Goal: Communication & Community: Share content

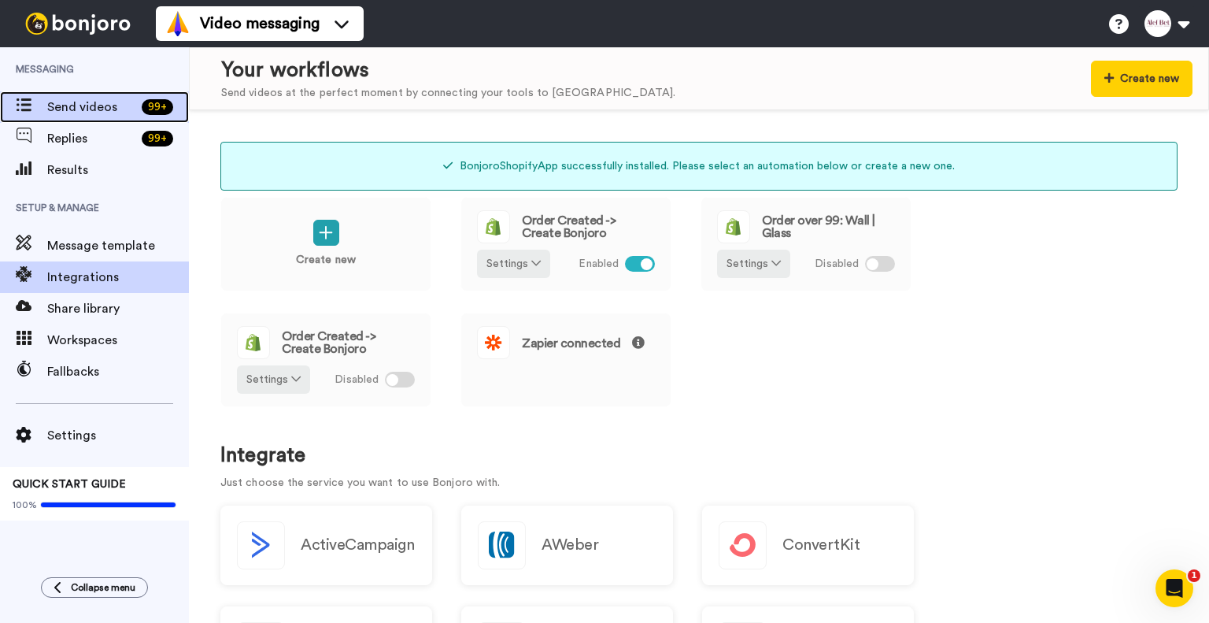
click at [78, 106] on span "Send videos" at bounding box center [91, 107] width 88 height 19
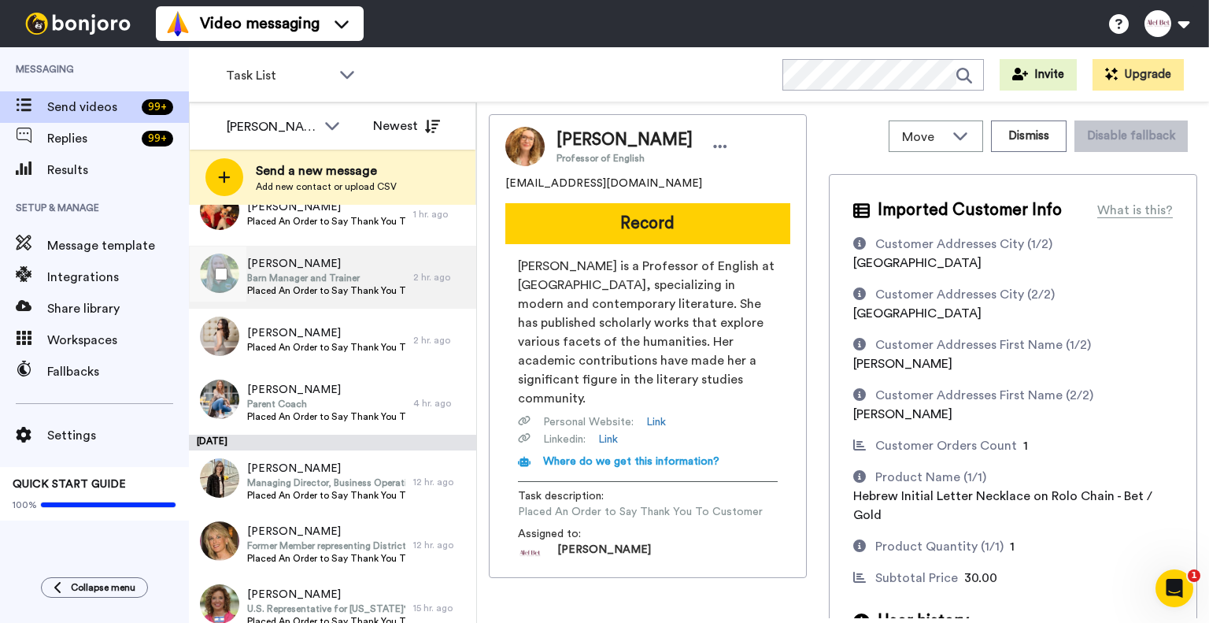
scroll to position [258, 0]
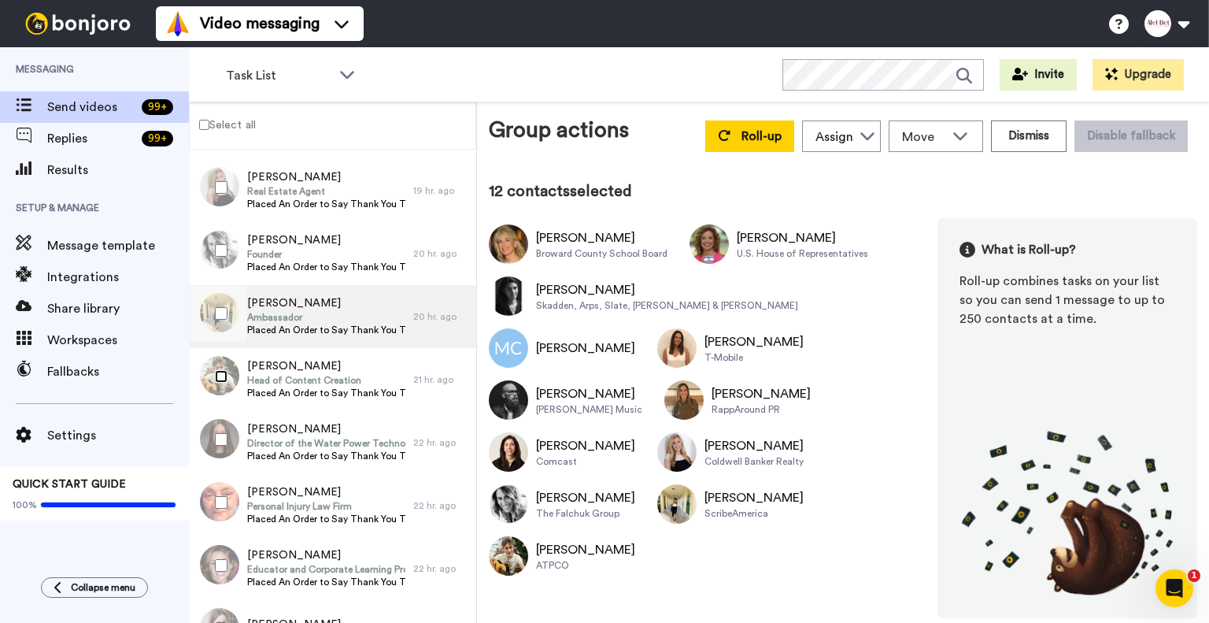
scroll to position [1033, 0]
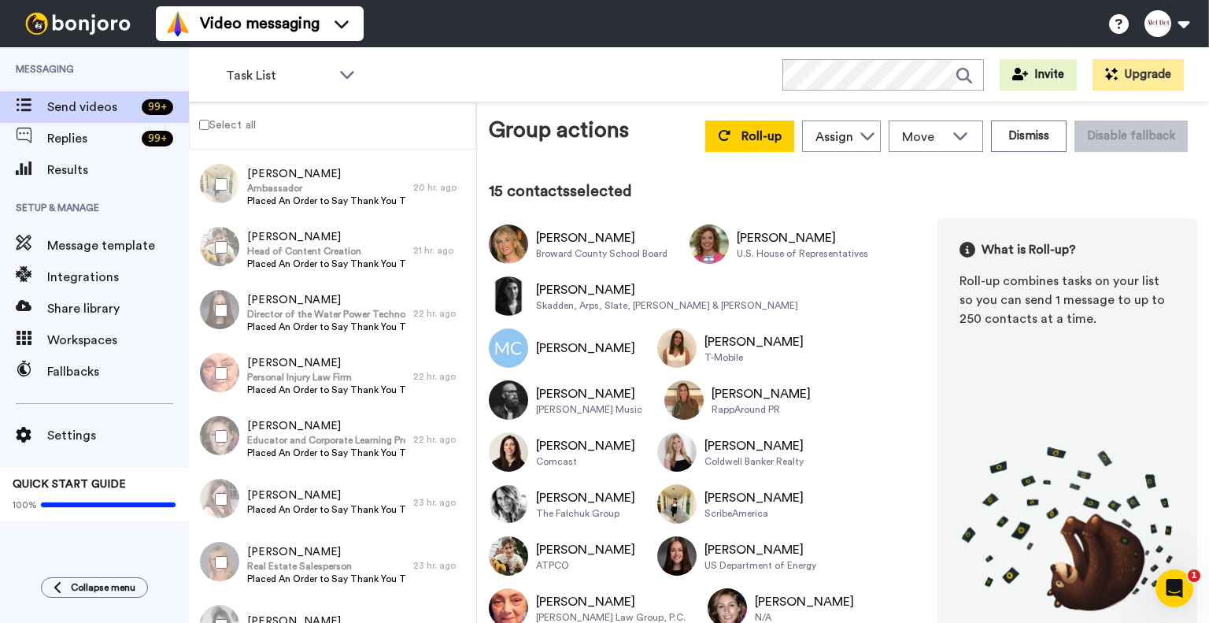
click at [223, 494] on div at bounding box center [218, 499] width 57 height 55
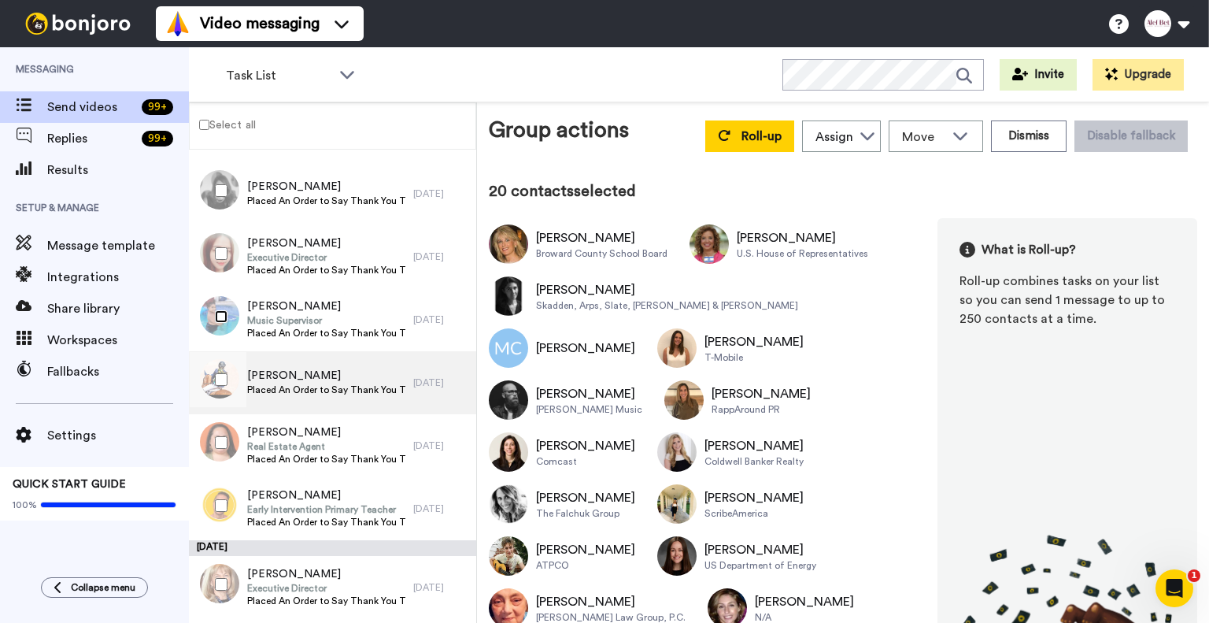
scroll to position [1549, 0]
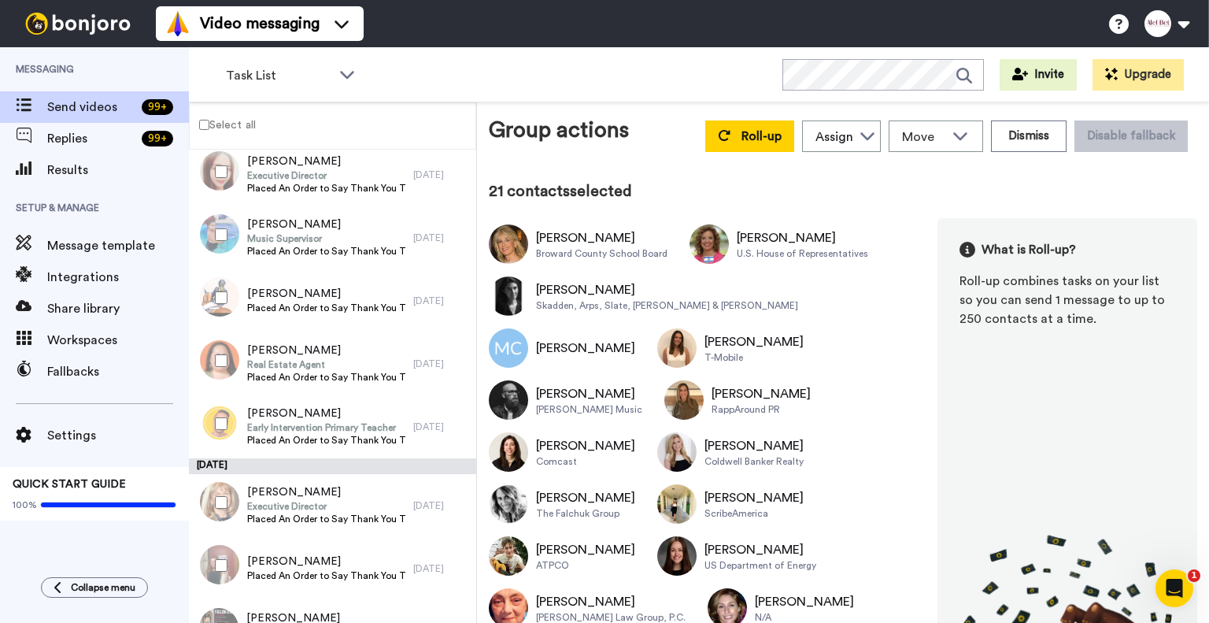
click at [221, 368] on div at bounding box center [218, 360] width 57 height 55
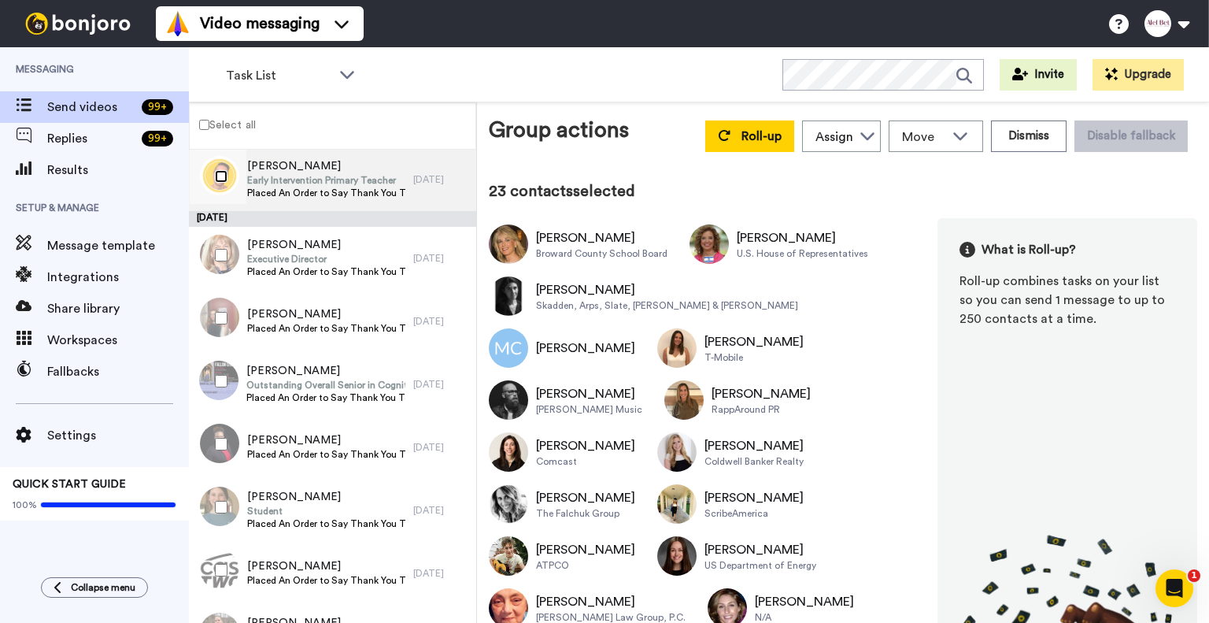
scroll to position [1807, 0]
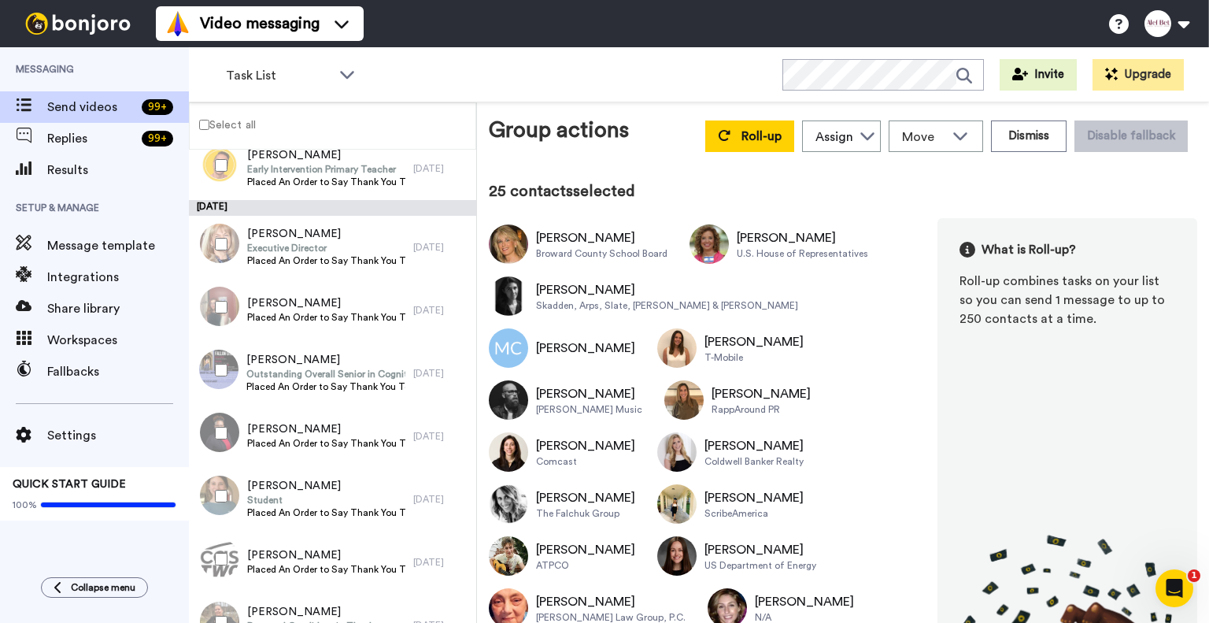
click at [222, 376] on div at bounding box center [218, 369] width 57 height 55
click at [216, 423] on div at bounding box center [218, 432] width 57 height 55
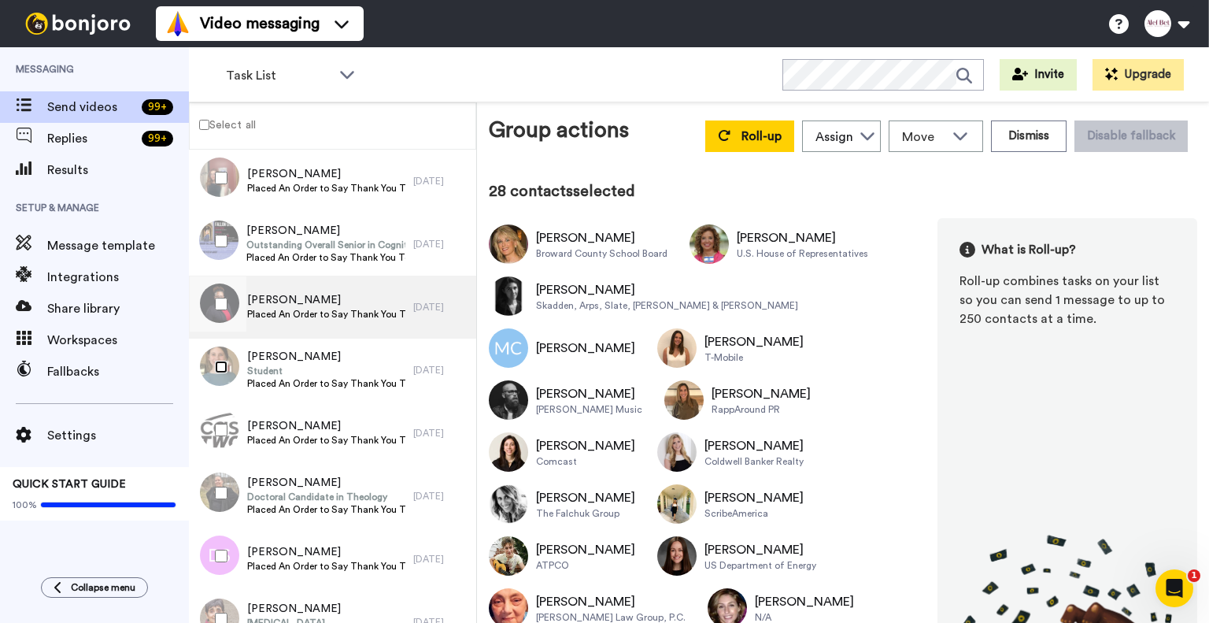
scroll to position [2066, 0]
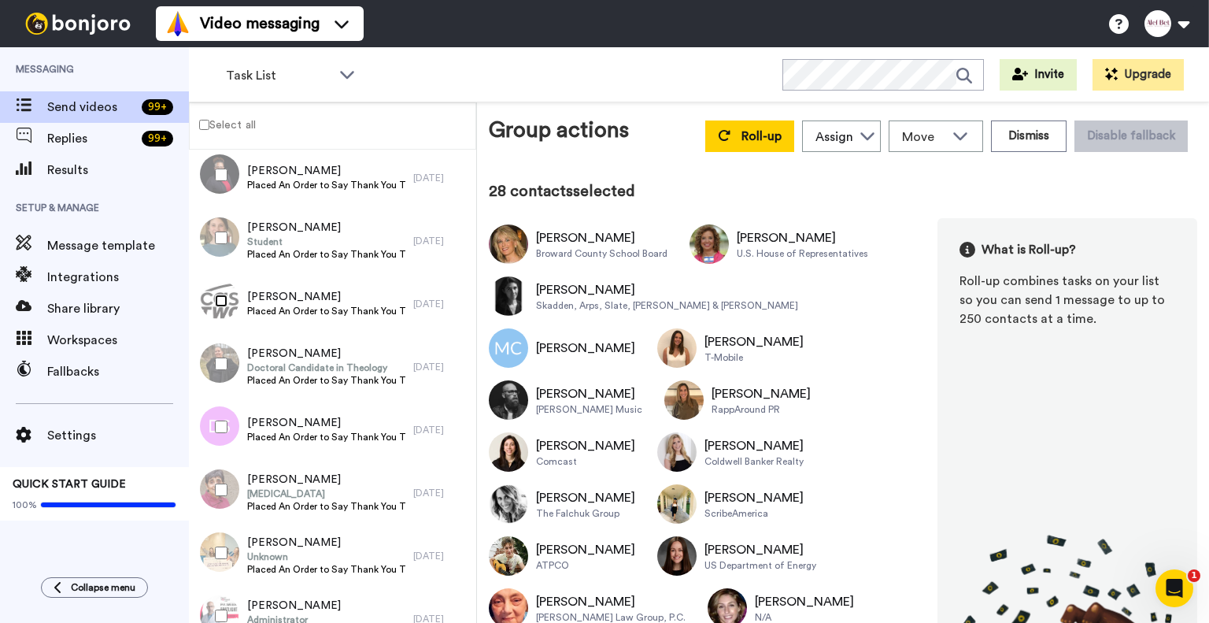
click at [228, 302] on div at bounding box center [218, 300] width 57 height 55
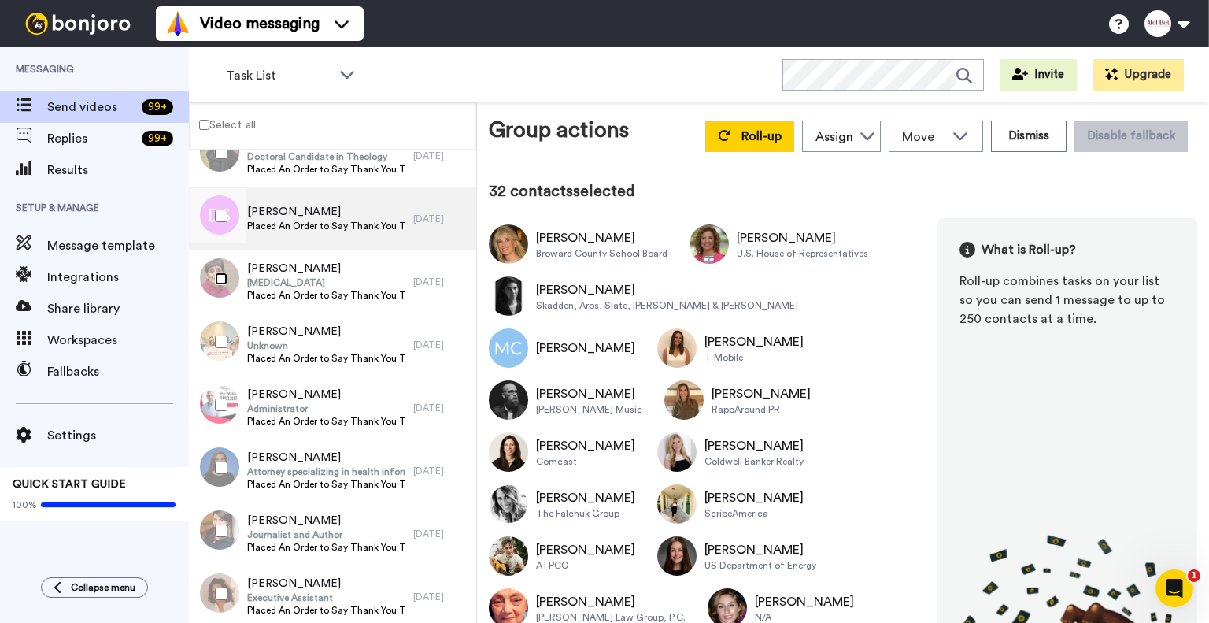
scroll to position [2324, 0]
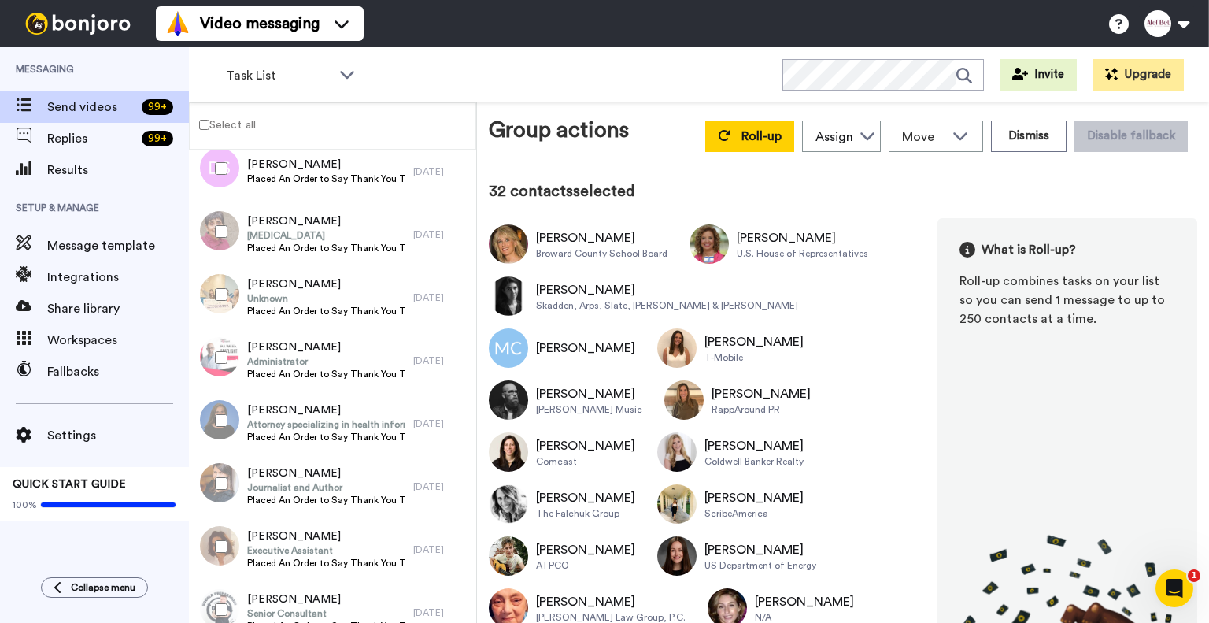
click at [213, 294] on div at bounding box center [218, 294] width 57 height 55
click at [228, 479] on div at bounding box center [218, 483] width 57 height 55
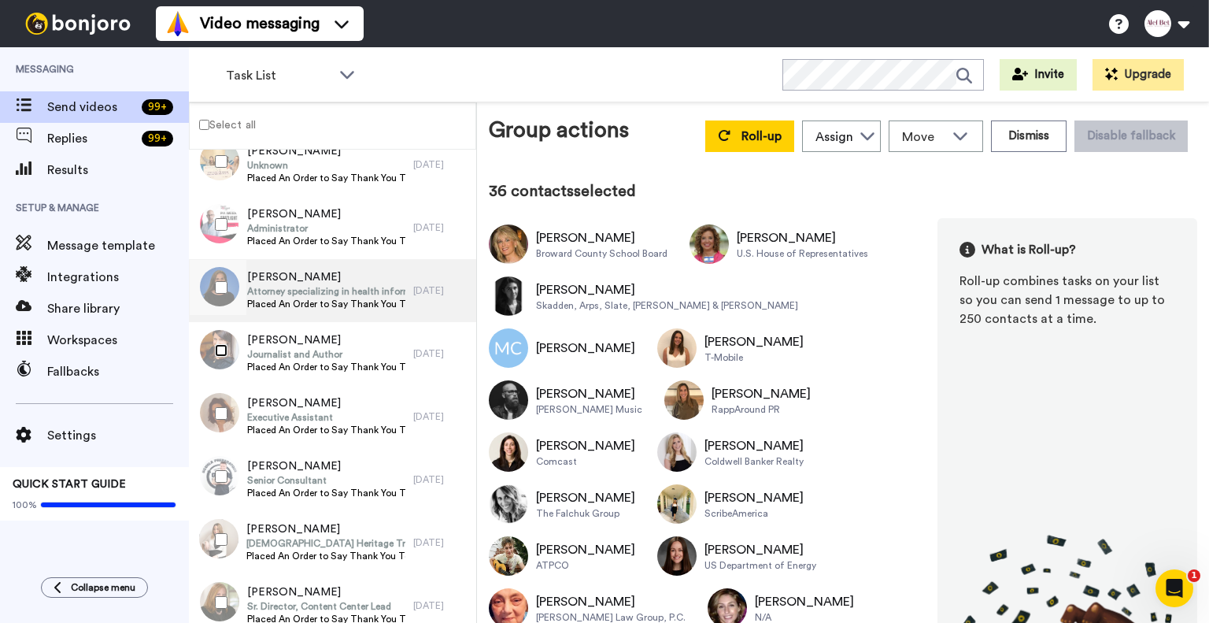
scroll to position [2582, 0]
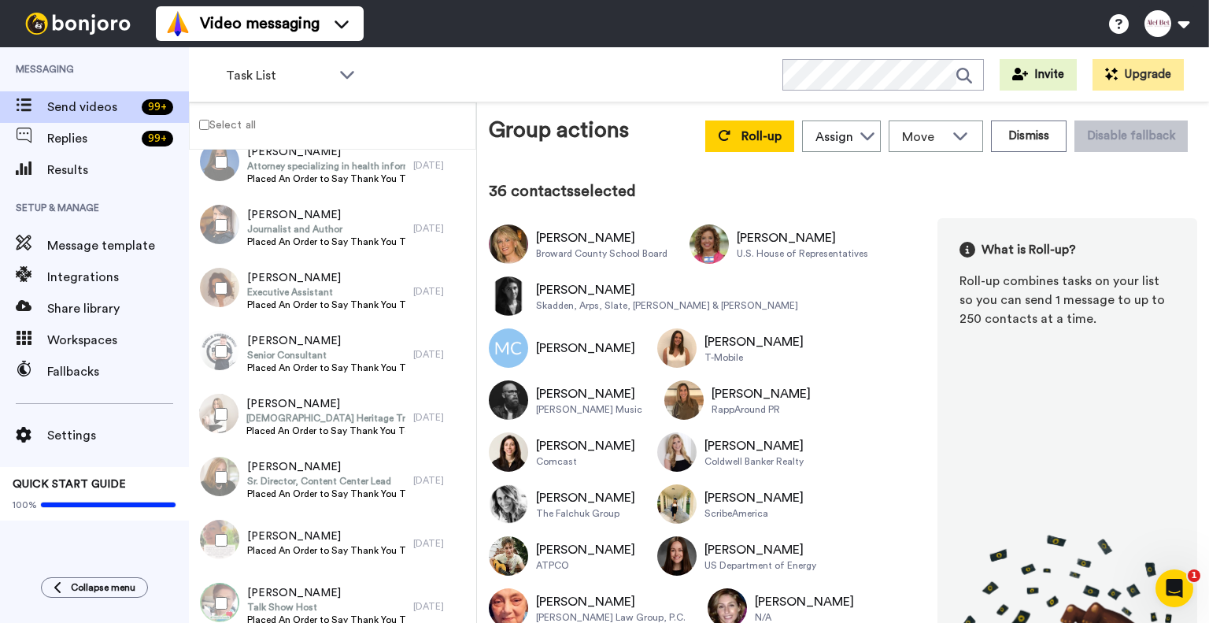
click at [215, 278] on div at bounding box center [218, 288] width 57 height 55
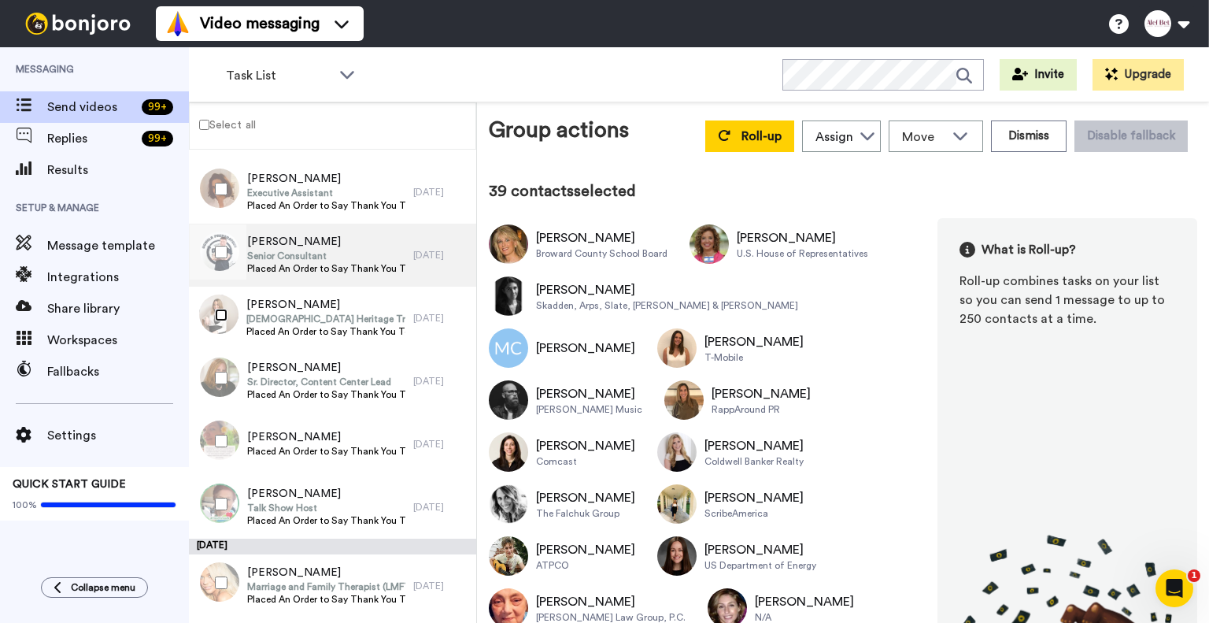
scroll to position [2711, 0]
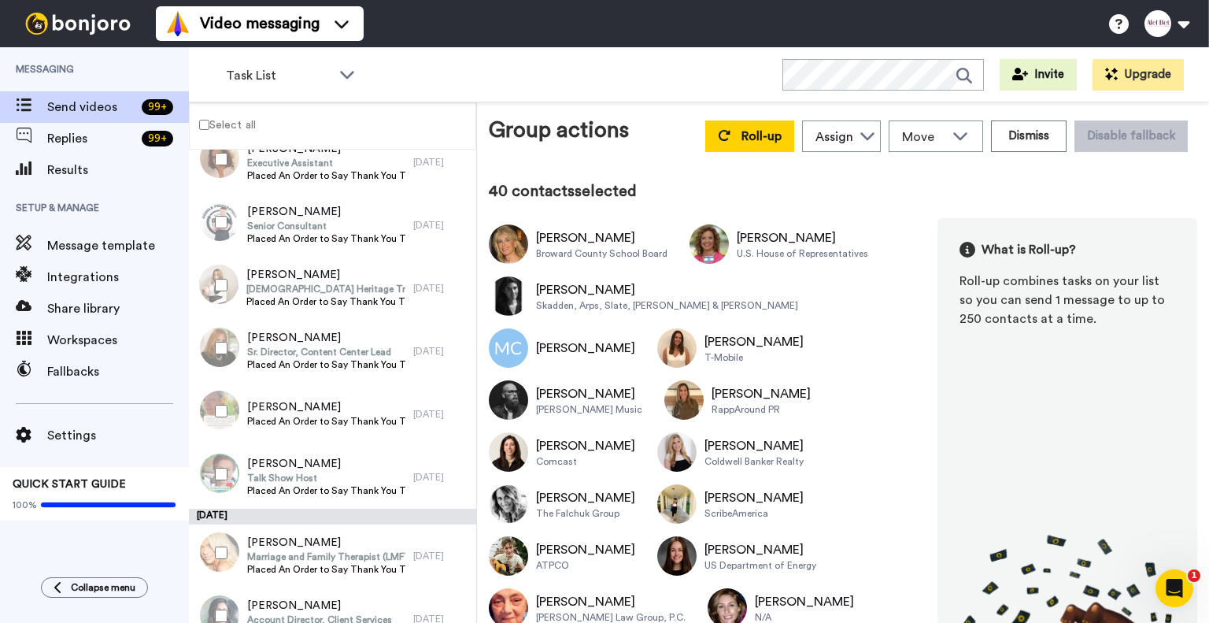
click at [214, 409] on div at bounding box center [218, 410] width 57 height 55
click at [729, 132] on icon at bounding box center [724, 135] width 13 height 13
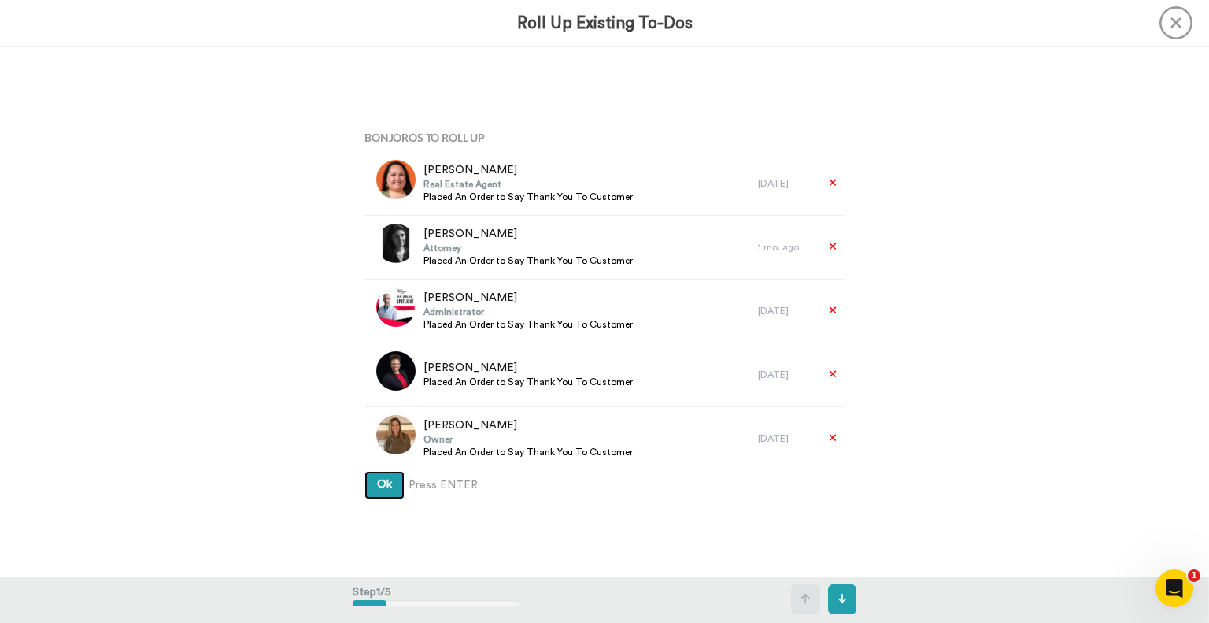
click at [394, 489] on button "Ok" at bounding box center [384, 485] width 40 height 28
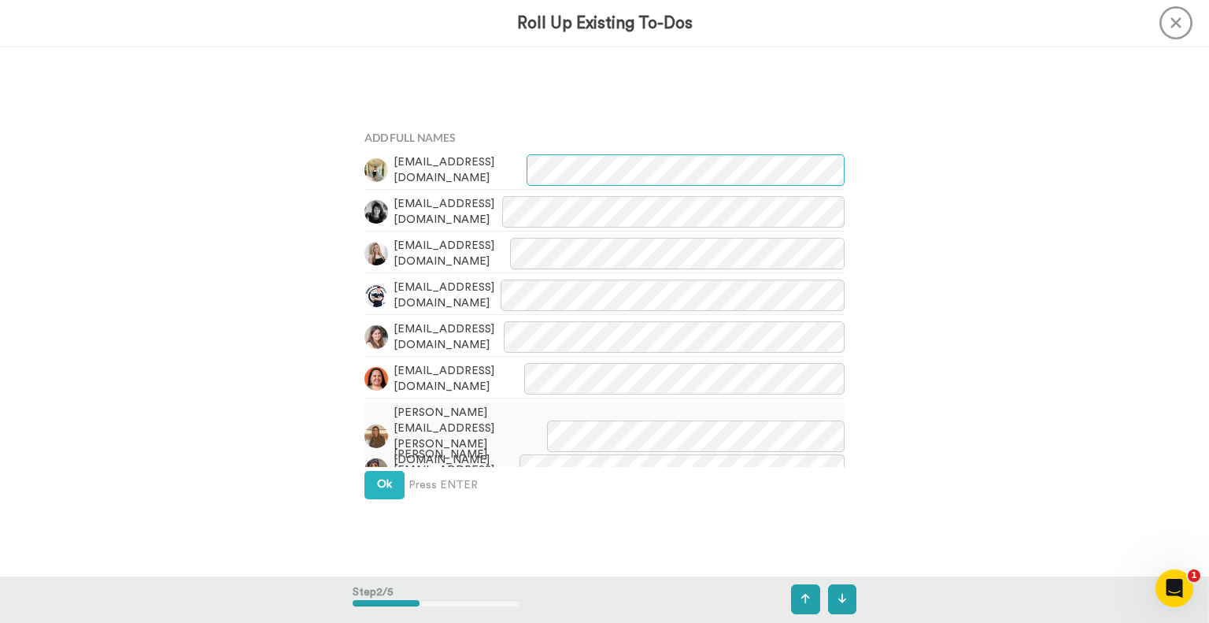
scroll to position [529, 0]
click at [395, 490] on button "Ok" at bounding box center [384, 485] width 40 height 28
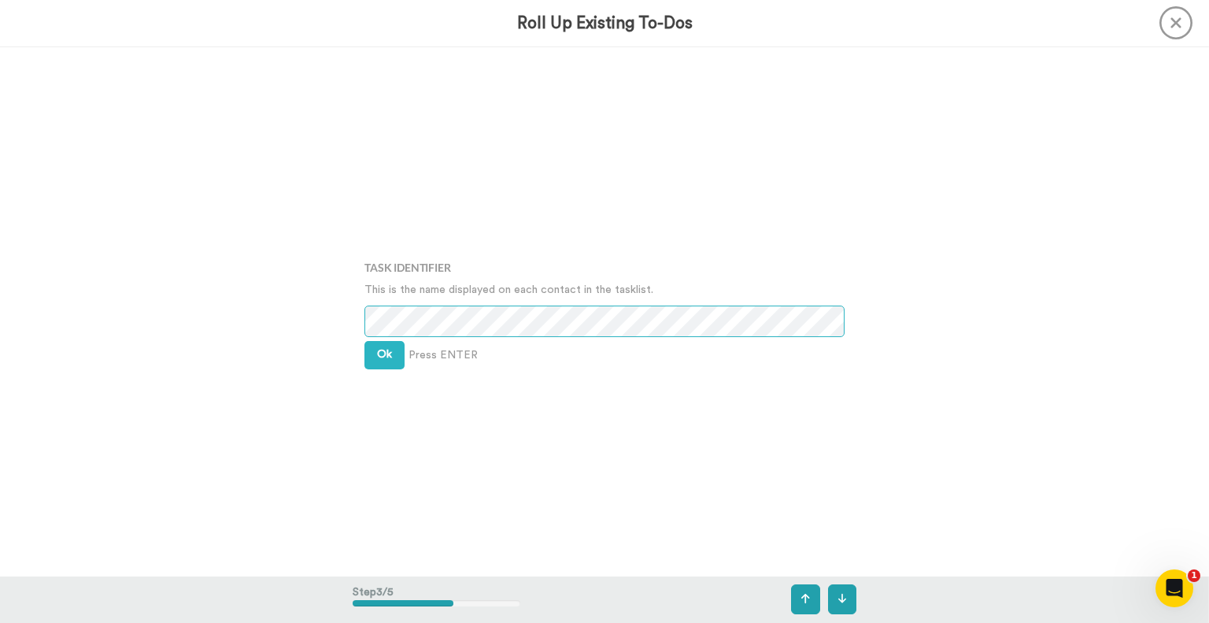
scroll to position [1058, 0]
click at [384, 351] on span "Ok" at bounding box center [384, 354] width 15 height 11
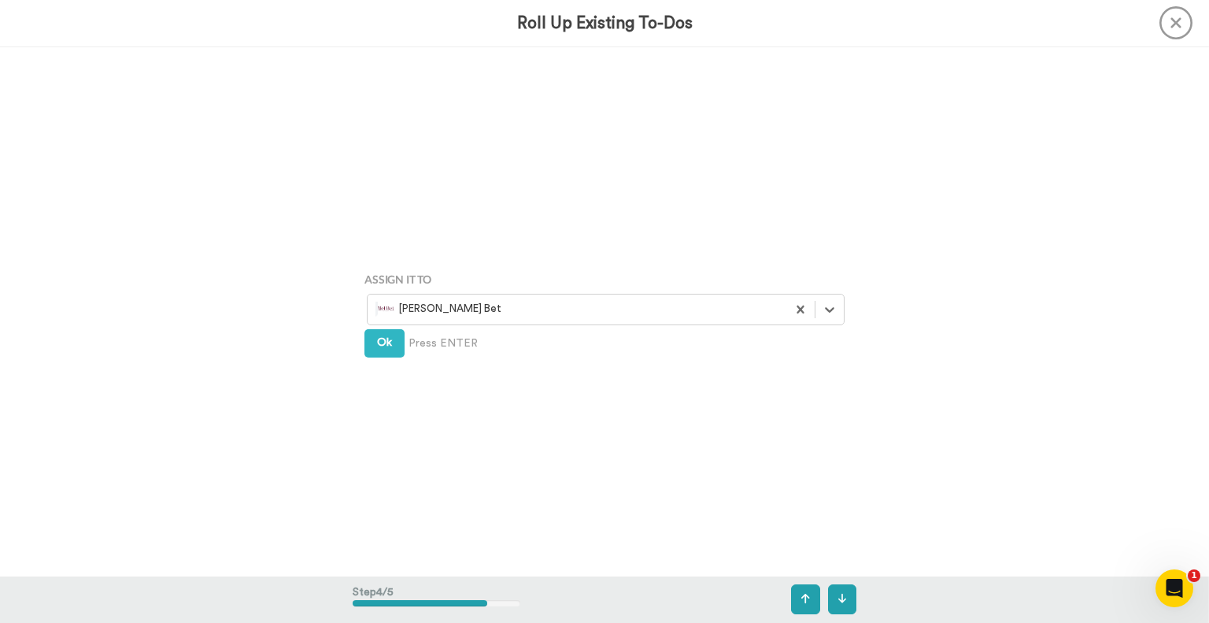
scroll to position [1587, 0]
click at [387, 345] on span "Ok" at bounding box center [384, 342] width 15 height 11
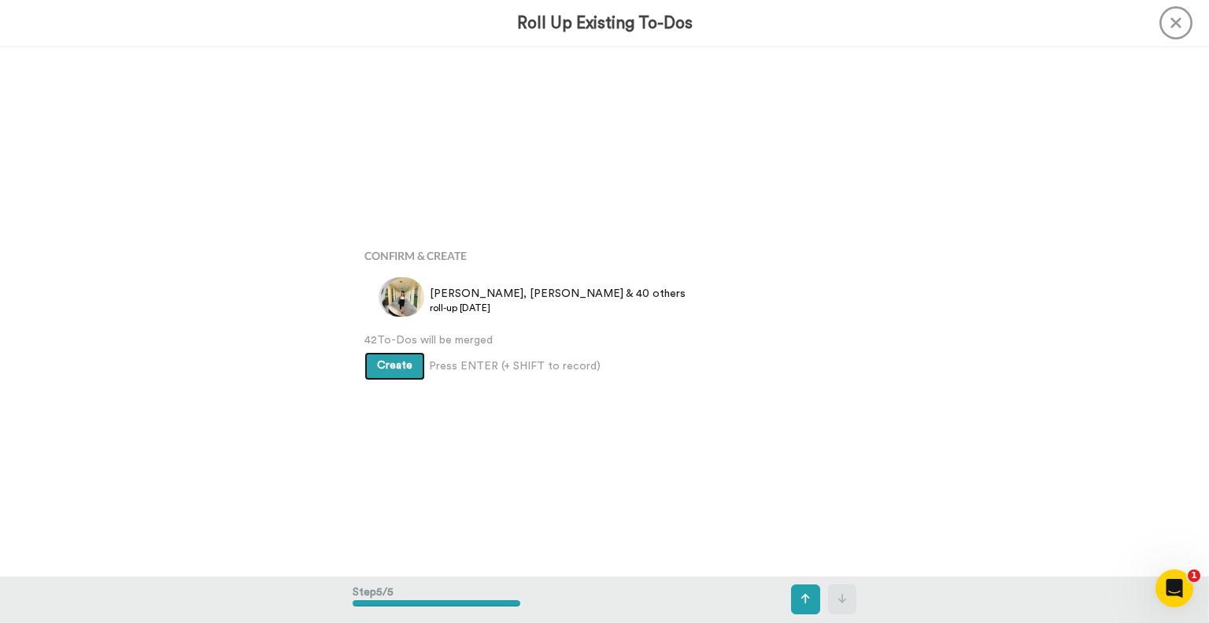
scroll to position [2116, 0]
click at [398, 364] on span "Create" at bounding box center [394, 365] width 35 height 11
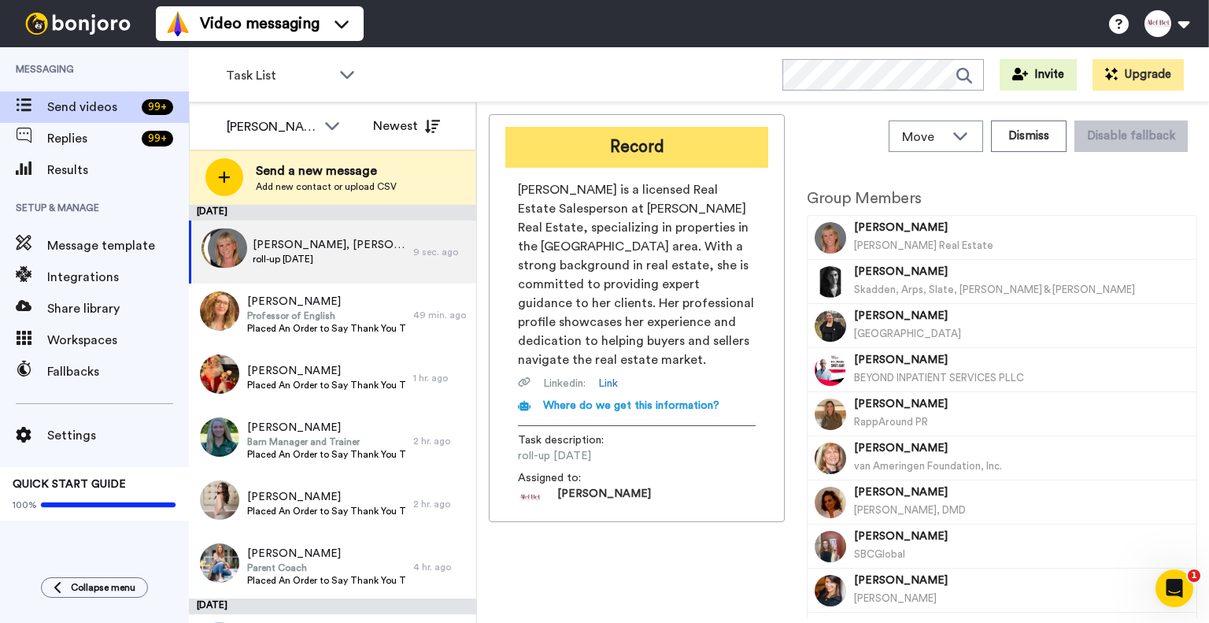
click at [634, 143] on button "Record" at bounding box center [636, 147] width 263 height 41
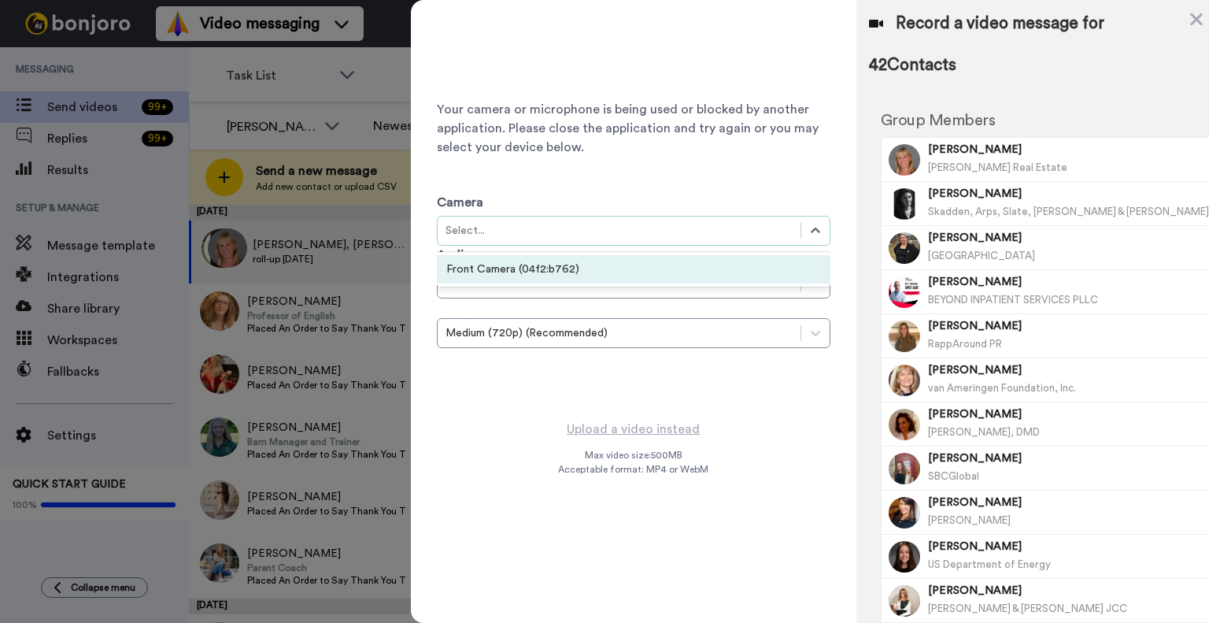
click at [610, 231] on div "Select..." at bounding box center [619, 231] width 347 height 16
click at [614, 270] on div "Front Camera (04f2:b762)" at bounding box center [634, 269] width 394 height 28
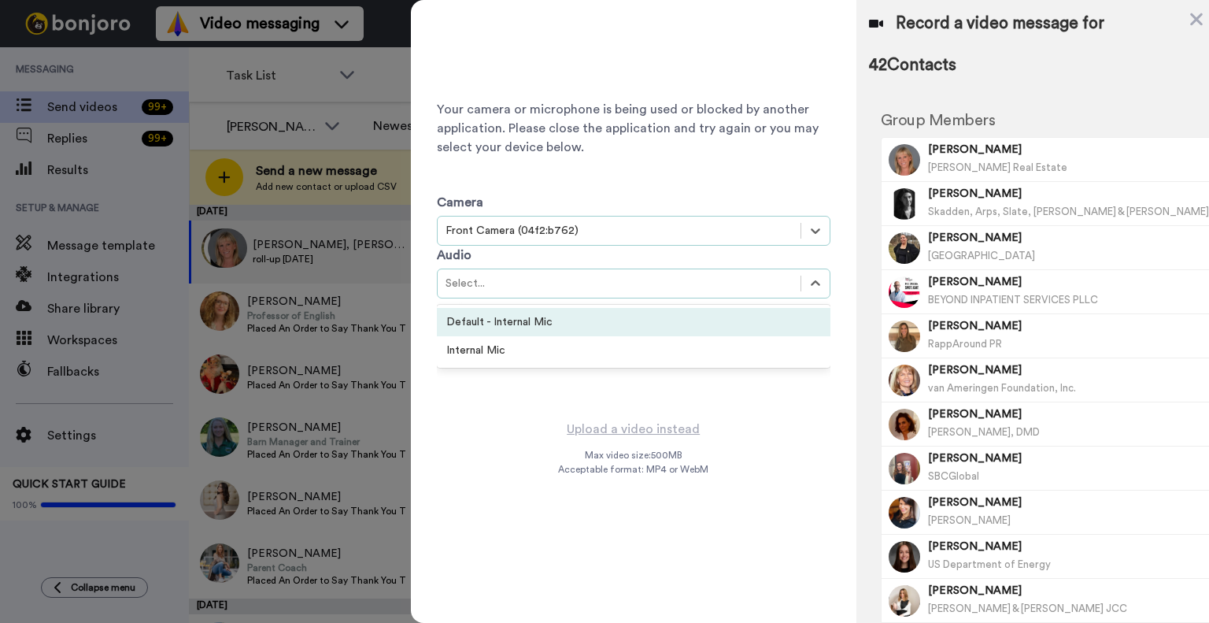
click at [595, 287] on div "Select..." at bounding box center [619, 284] width 347 height 16
click at [557, 321] on div "Default - Internal Mic" at bounding box center [634, 322] width 394 height 28
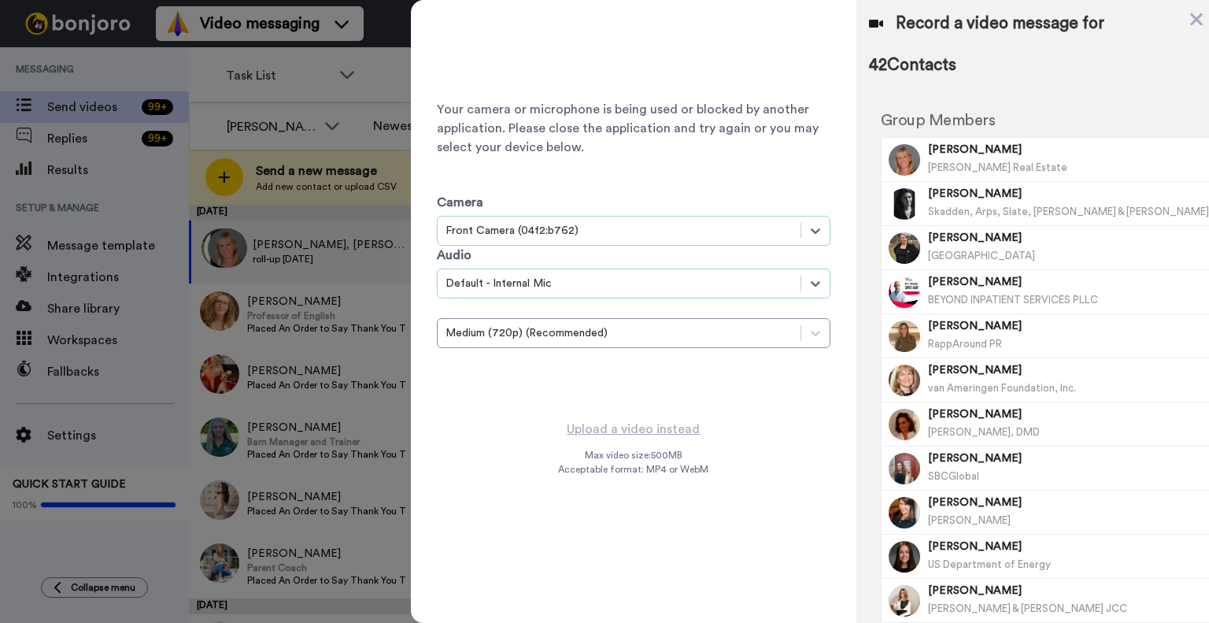
drag, startPoint x: 718, startPoint y: 457, endPoint x: 811, endPoint y: 484, distance: 96.7
click at [724, 460] on div "Your camera or microphone is being used or blocked by another application. Plea…" at bounding box center [633, 311] width 445 height 623
click at [729, 376] on div "Your camera or microphone is being used or blocked by another application. Plea…" at bounding box center [634, 210] width 394 height 394
drag, startPoint x: 1097, startPoint y: 27, endPoint x: 1104, endPoint y: 23, distance: 8.1
click at [1099, 25] on div "Record a video message for" at bounding box center [1038, 24] width 339 height 22
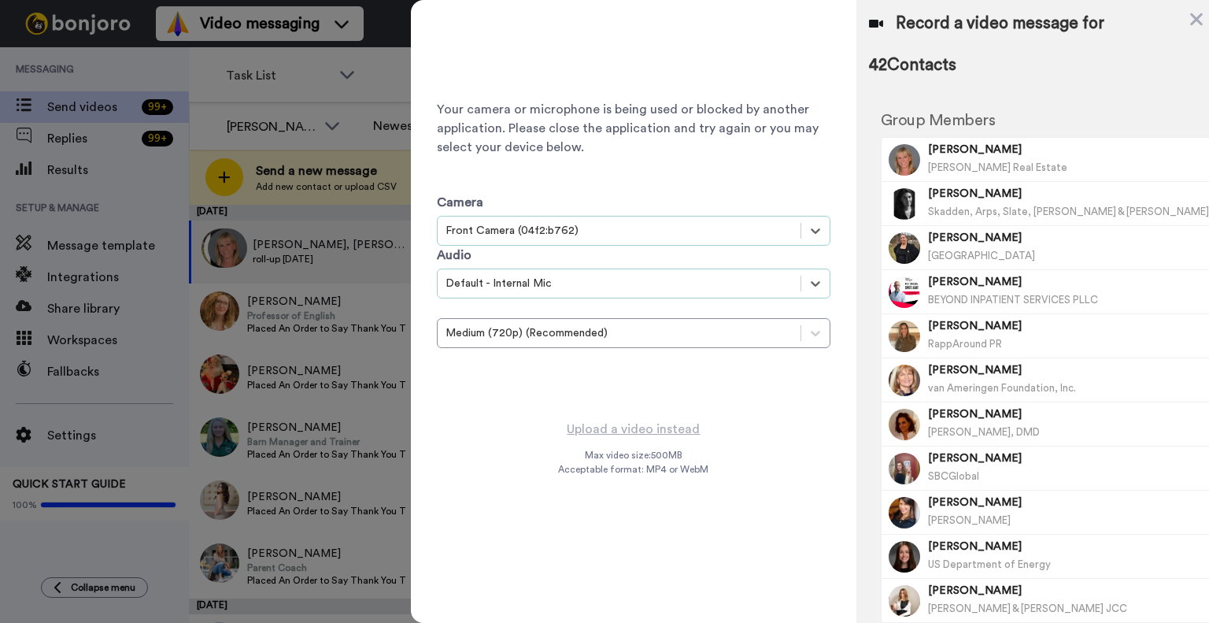
click at [1190, 20] on icon at bounding box center [1196, 19] width 13 height 13
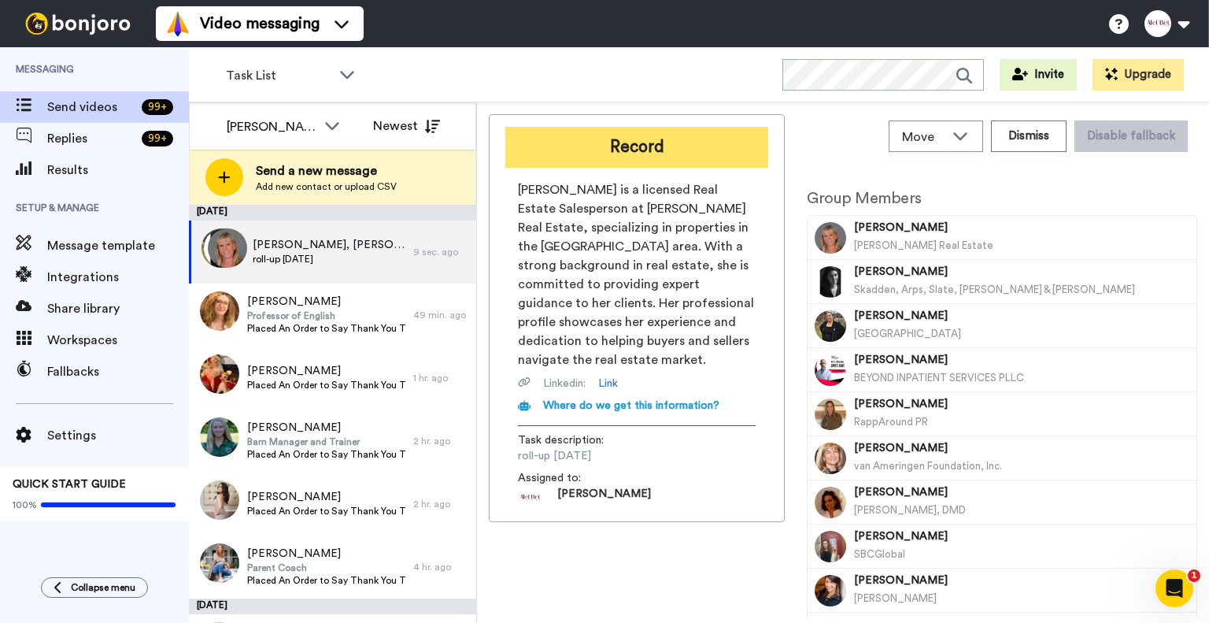
click at [642, 145] on button "Record" at bounding box center [636, 147] width 263 height 41
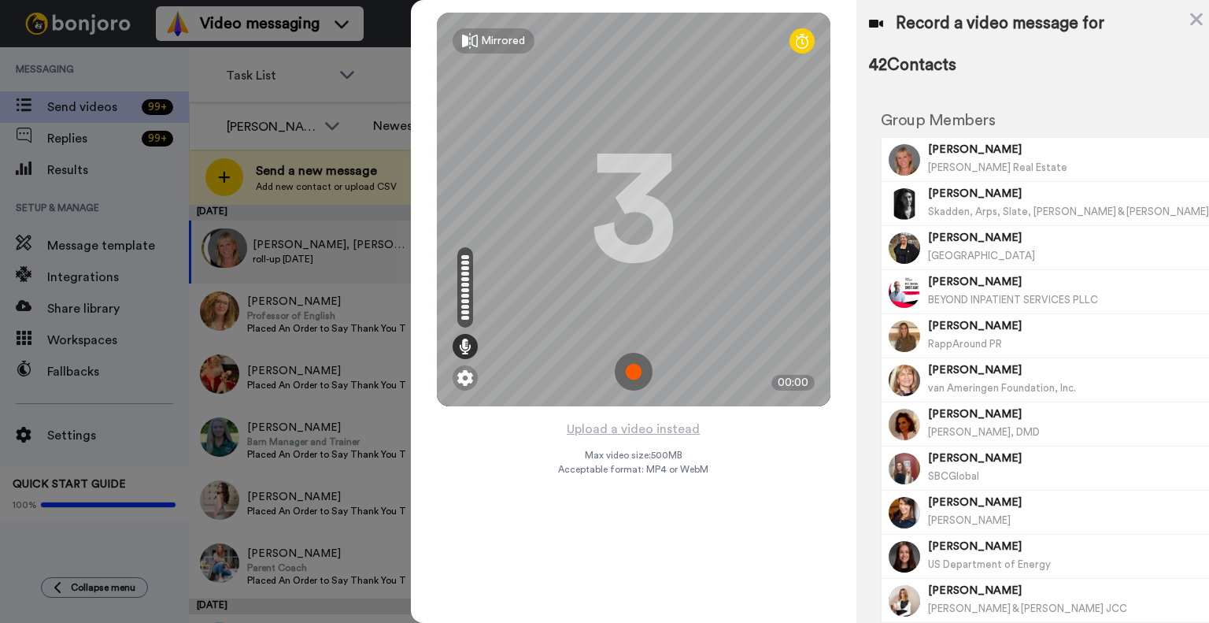
click at [637, 372] on img at bounding box center [634, 372] width 38 height 38
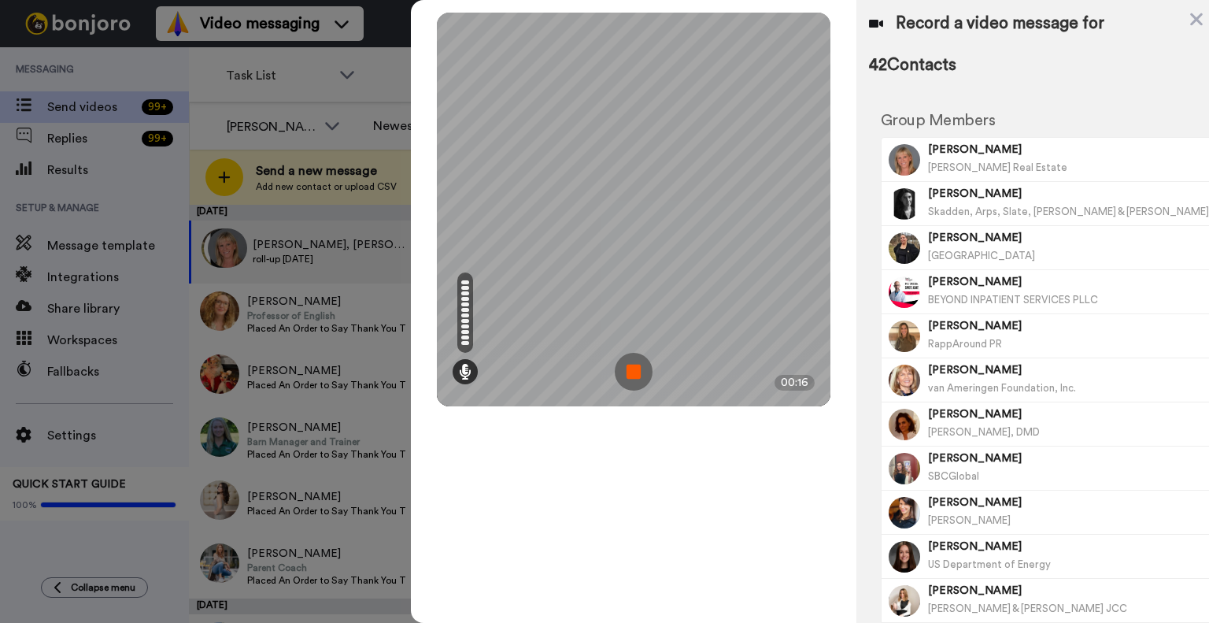
click at [637, 372] on img at bounding box center [634, 372] width 38 height 38
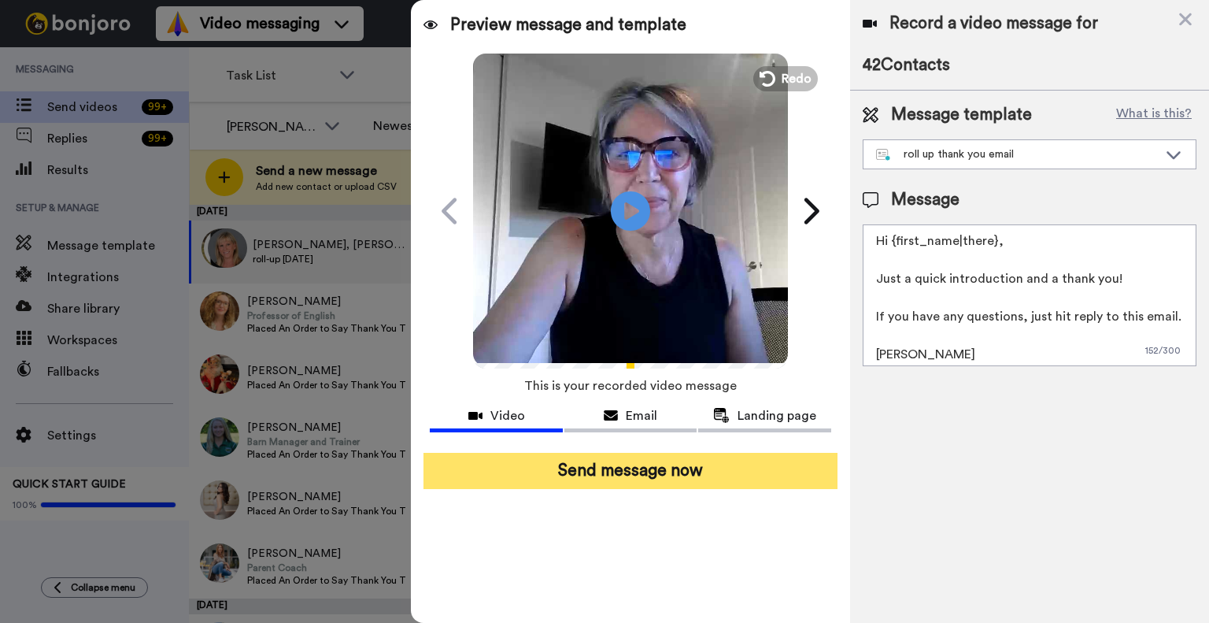
click at [668, 466] on button "Send message now" at bounding box center [631, 471] width 414 height 36
